Goal: Task Accomplishment & Management: Use online tool/utility

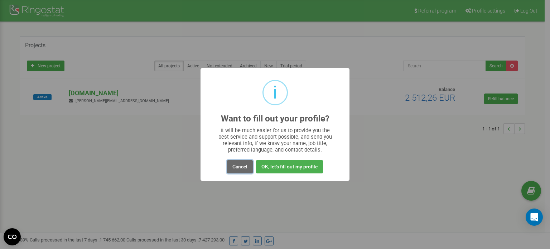
click at [244, 171] on button "Cancel" at bounding box center [240, 166] width 26 height 13
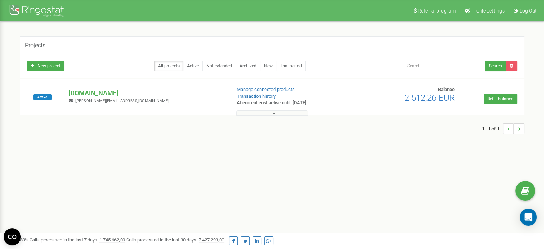
click at [256, 113] on button at bounding box center [273, 112] width 72 height 5
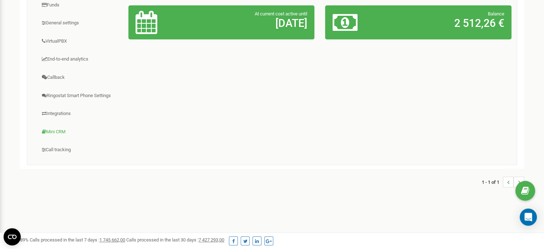
scroll to position [180, 0]
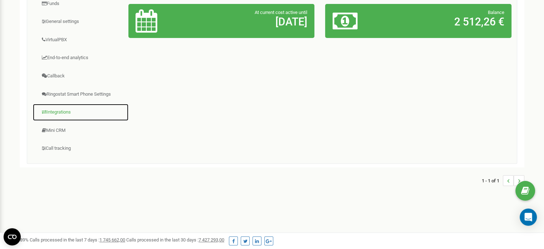
click at [66, 110] on link "Integrations" at bounding box center [81, 112] width 96 height 18
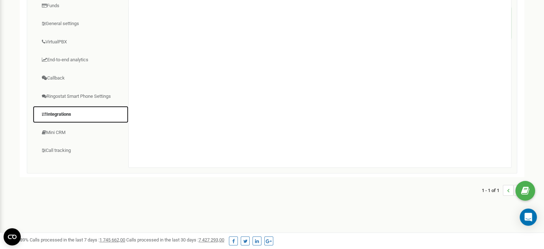
scroll to position [73, 0]
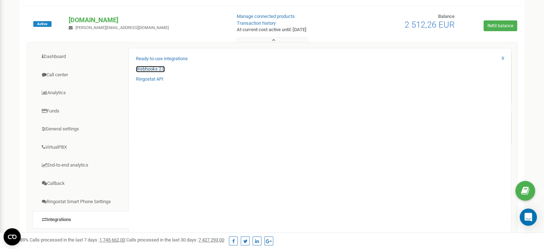
click at [159, 71] on link "Webhooks 2.0" at bounding box center [150, 69] width 29 height 7
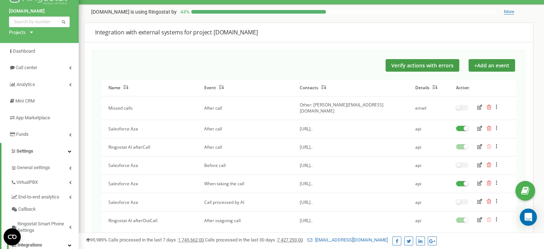
scroll to position [107, 0]
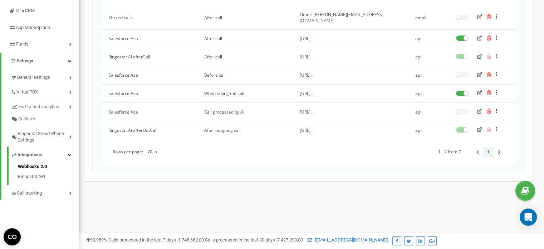
click at [478, 90] on icon "button" at bounding box center [479, 92] width 5 height 5
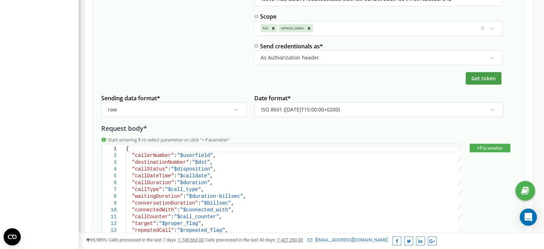
scroll to position [411, 0]
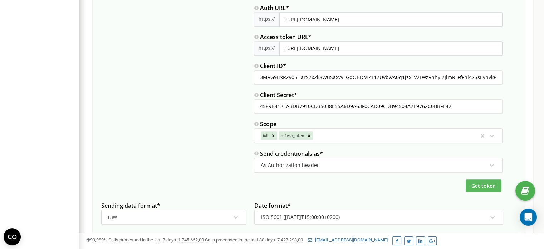
click at [486, 183] on span "Get token" at bounding box center [484, 185] width 24 height 7
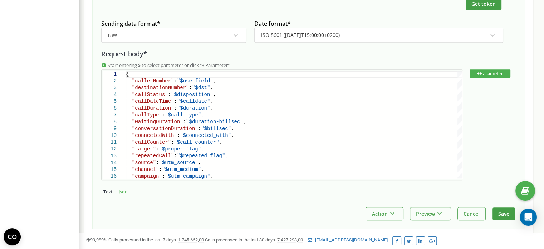
scroll to position [626, 0]
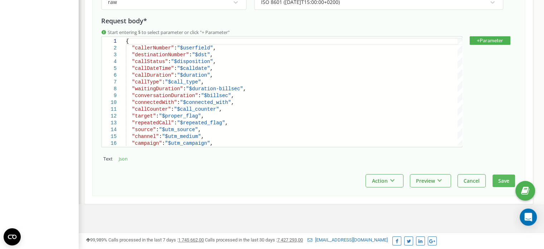
click at [495, 180] on button "Save" at bounding box center [504, 180] width 23 height 13
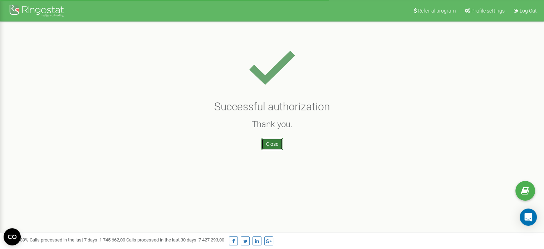
click at [281, 147] on link "Close" at bounding box center [272, 144] width 21 height 12
